Goal: Information Seeking & Learning: Check status

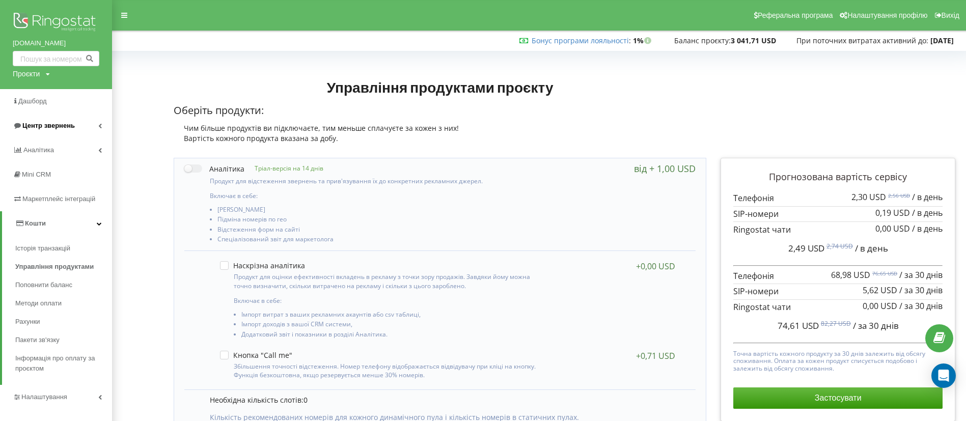
click at [34, 127] on span "Центр звернень" at bounding box center [48, 126] width 52 height 8
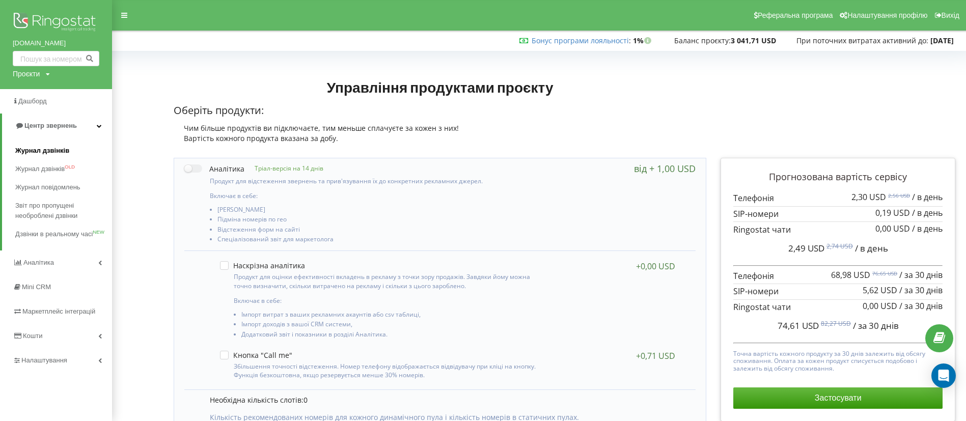
click at [49, 145] on link "Журнал дзвінків" at bounding box center [63, 151] width 97 height 18
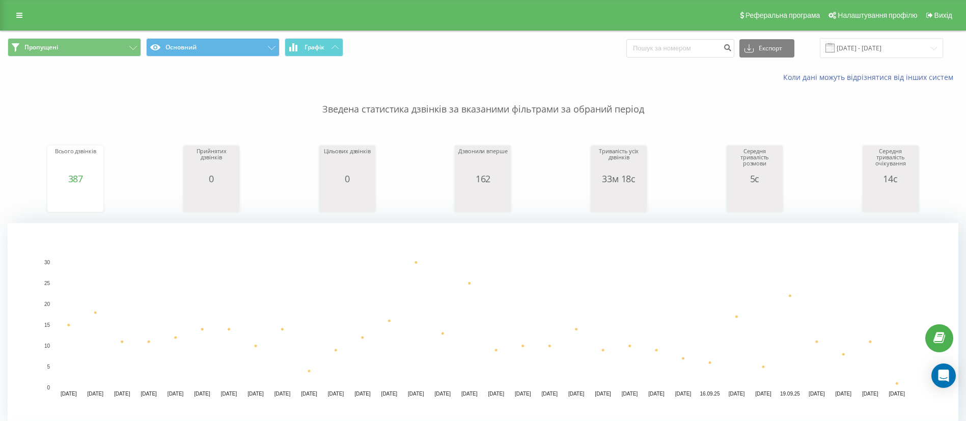
click at [835, 48] on span at bounding box center [830, 47] width 9 height 9
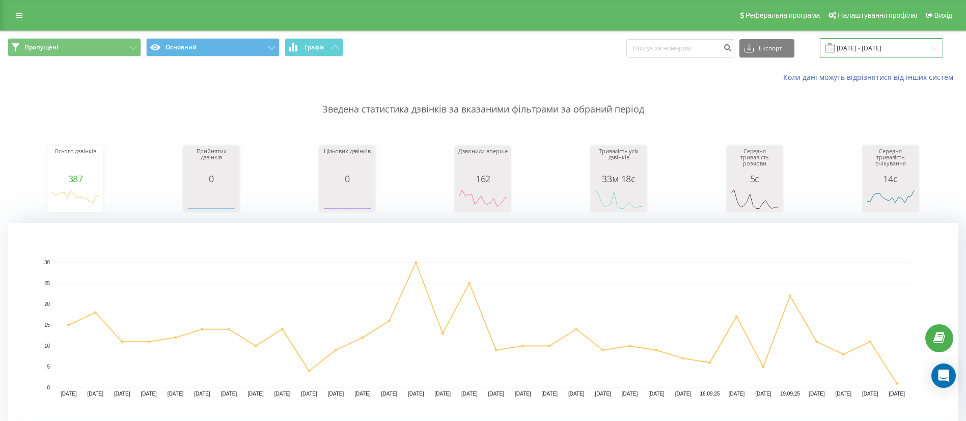
click at [853, 51] on input "[DATE] - [DATE]" at bounding box center [881, 48] width 123 height 20
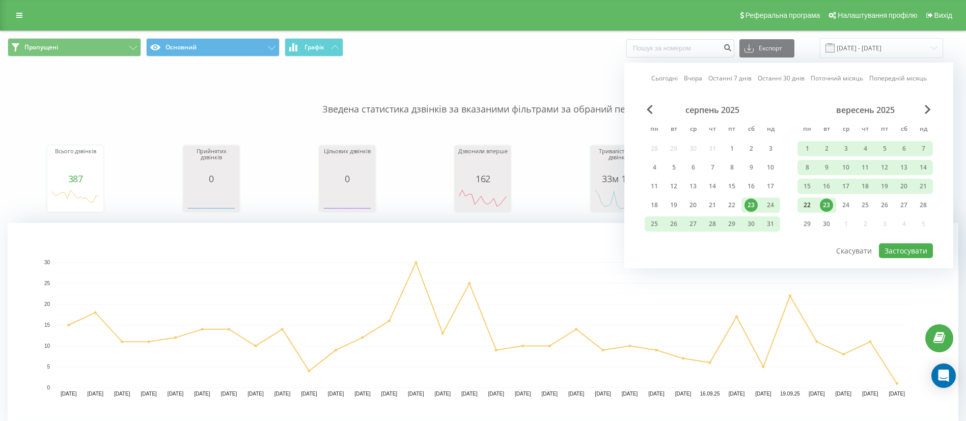
click at [804, 204] on div "22" at bounding box center [807, 205] width 13 height 13
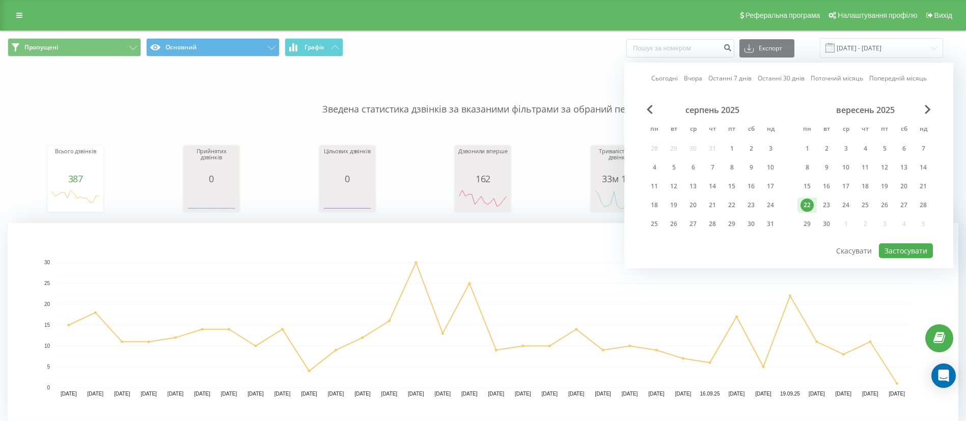
click at [804, 204] on div "22" at bounding box center [807, 205] width 13 height 13
click at [888, 247] on button "Застосувати" at bounding box center [906, 250] width 54 height 15
type input "22.09.2025 - 22.09.2025"
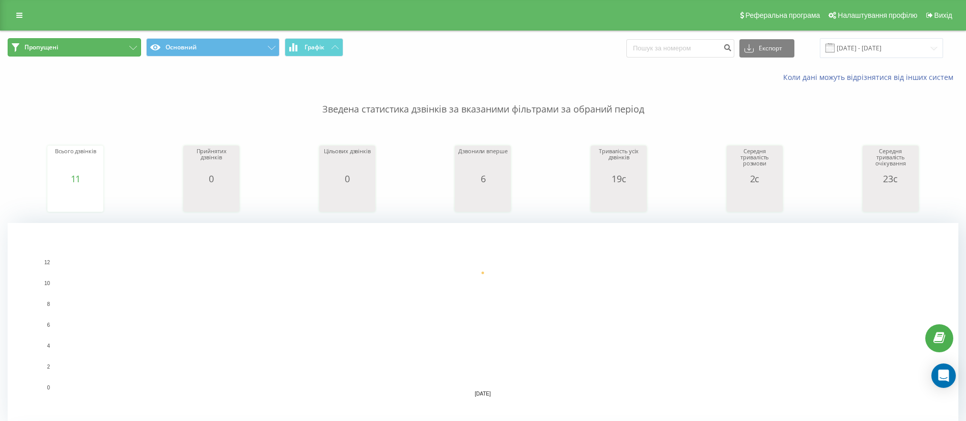
click at [90, 49] on button "Пропущені" at bounding box center [74, 47] width 133 height 18
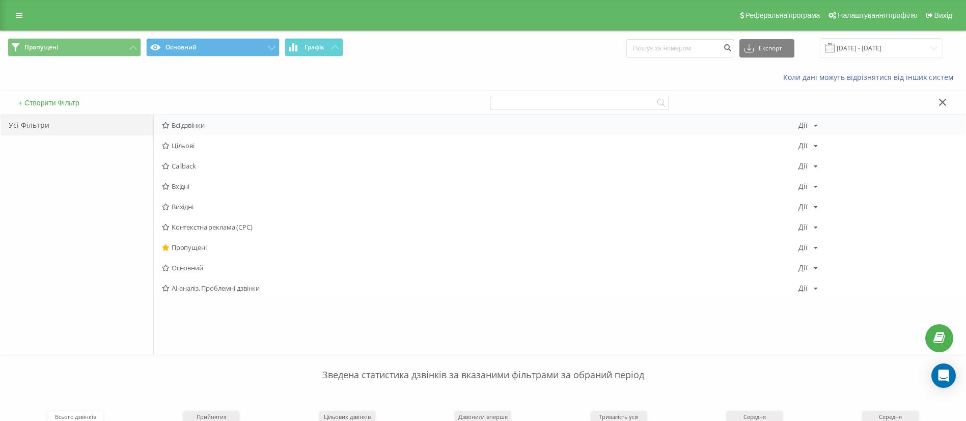
click at [193, 129] on span "Всі дзвінки" at bounding box center [480, 125] width 637 height 7
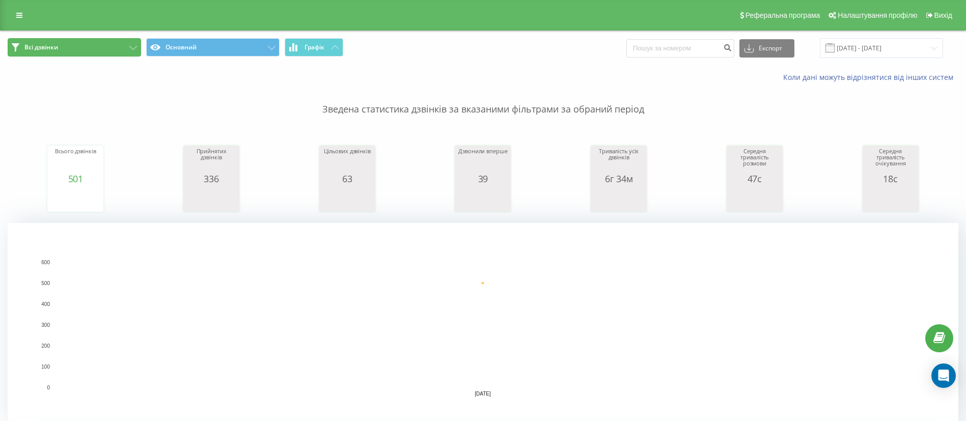
click at [97, 41] on button "Всі дзвінки" at bounding box center [74, 47] width 133 height 18
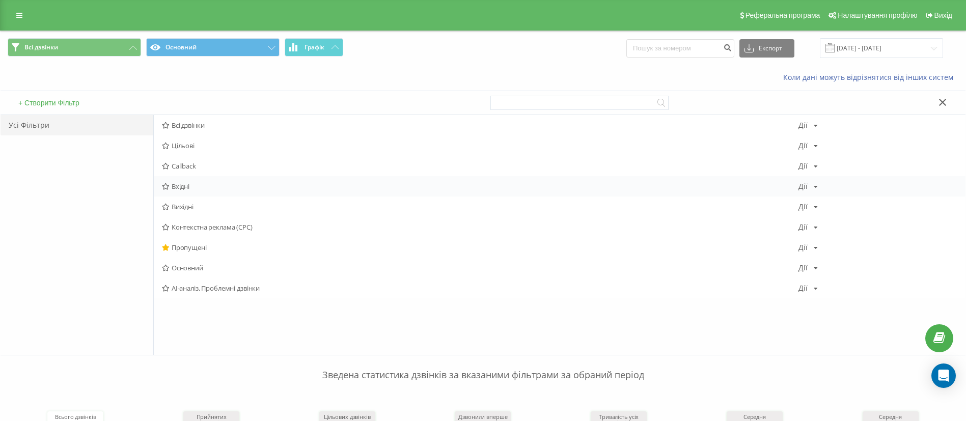
click at [182, 187] on span "Вхідні" at bounding box center [480, 186] width 637 height 7
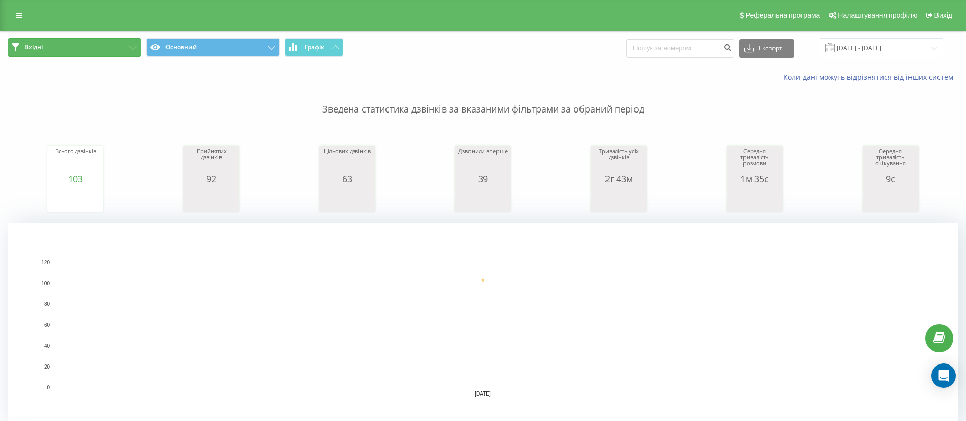
click at [57, 44] on button "Вхідні" at bounding box center [74, 47] width 133 height 18
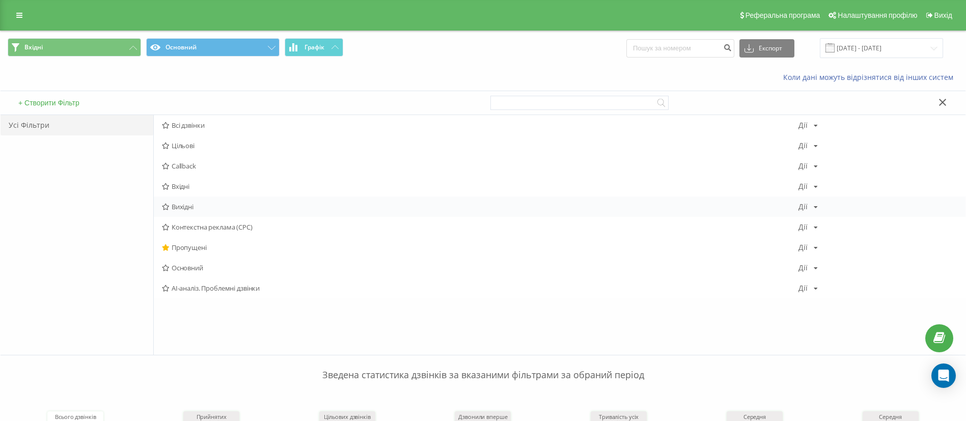
click at [184, 212] on div "Вихідні Дії Редагувати Копіювати Видалити За замовчуванням Поділитися" at bounding box center [560, 207] width 812 height 20
click at [183, 209] on span "Вихідні" at bounding box center [480, 206] width 637 height 7
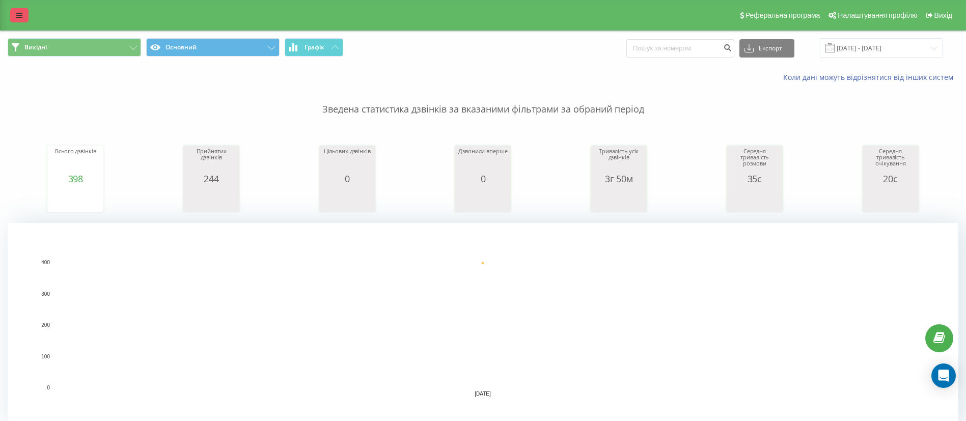
click at [14, 17] on link at bounding box center [19, 15] width 18 height 14
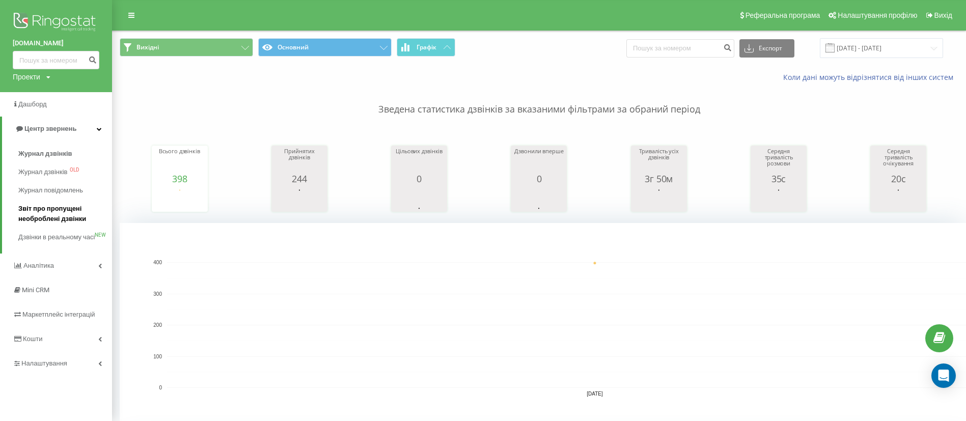
click at [38, 211] on span "Звіт про пропущені необроблені дзвінки" at bounding box center [62, 214] width 89 height 20
